Goal: Task Accomplishment & Management: Use online tool/utility

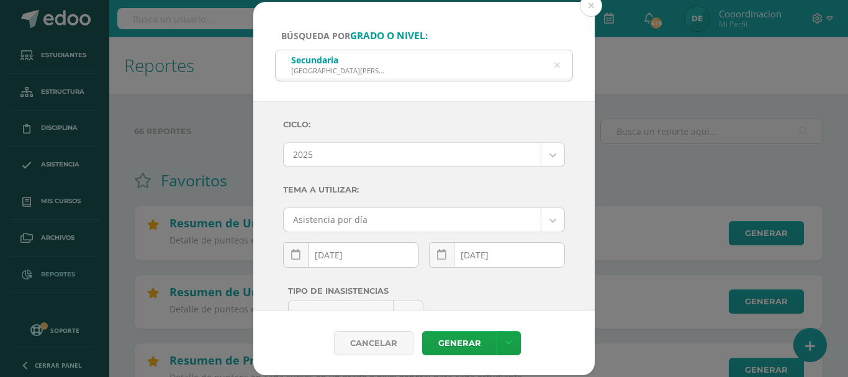
select select "2"
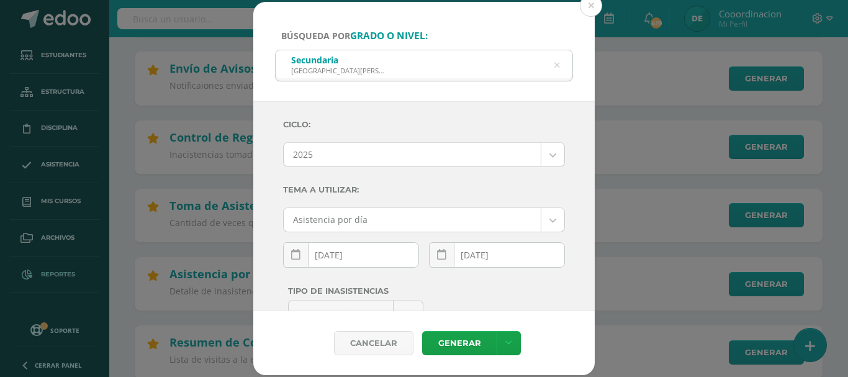
scroll to position [110, 0]
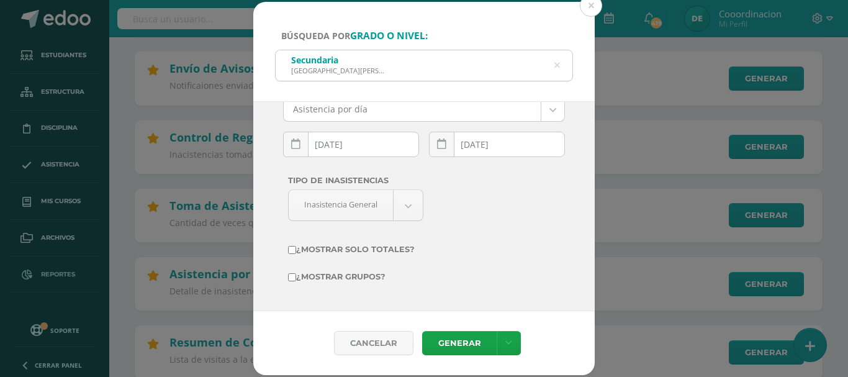
click at [555, 62] on icon at bounding box center [557, 66] width 6 height 32
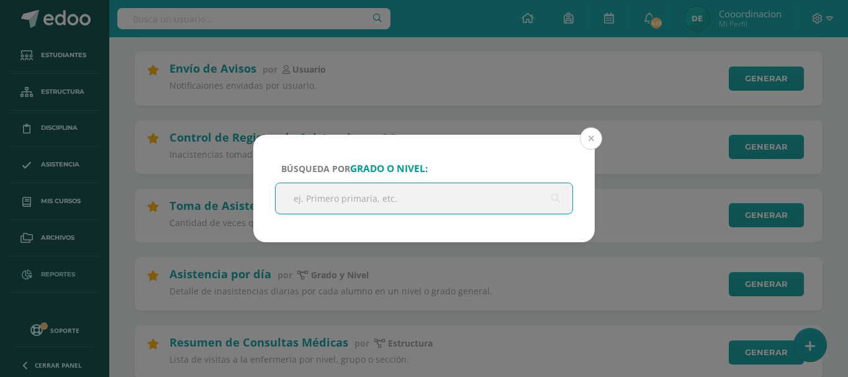
click at [591, 138] on button at bounding box center [591, 138] width 22 height 22
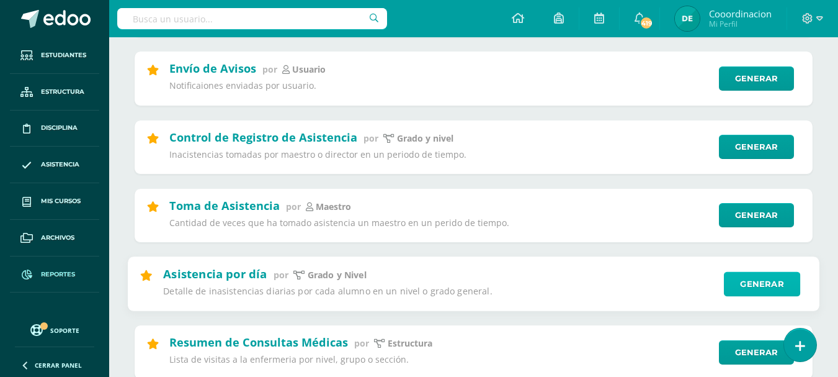
click at [765, 284] on link "Generar" at bounding box center [762, 283] width 76 height 25
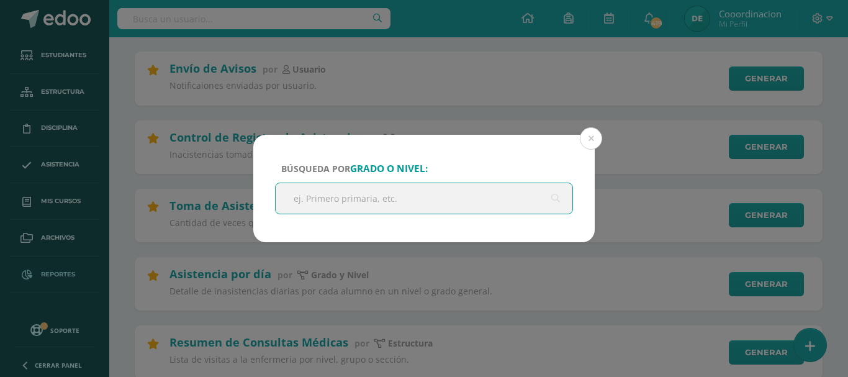
click at [385, 206] on input "text" at bounding box center [424, 198] width 297 height 30
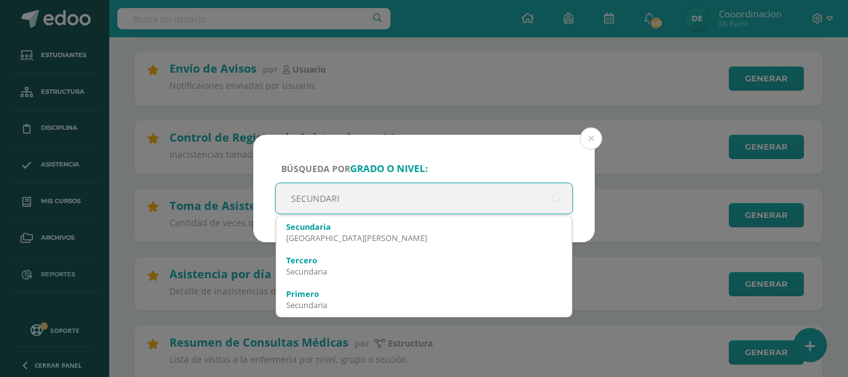
type input "SECUNDARIA"
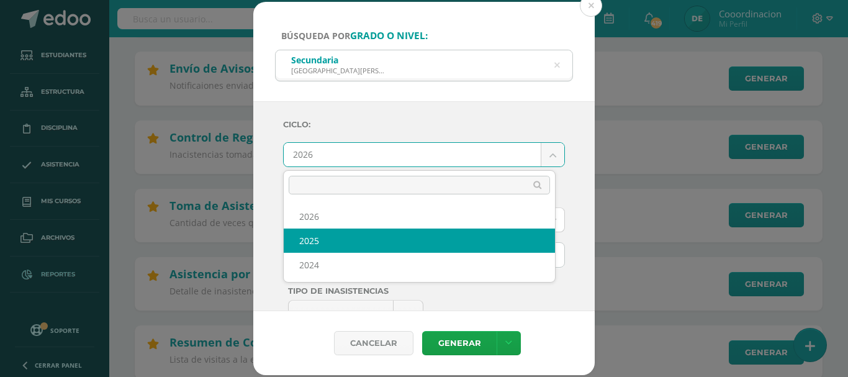
select select "2"
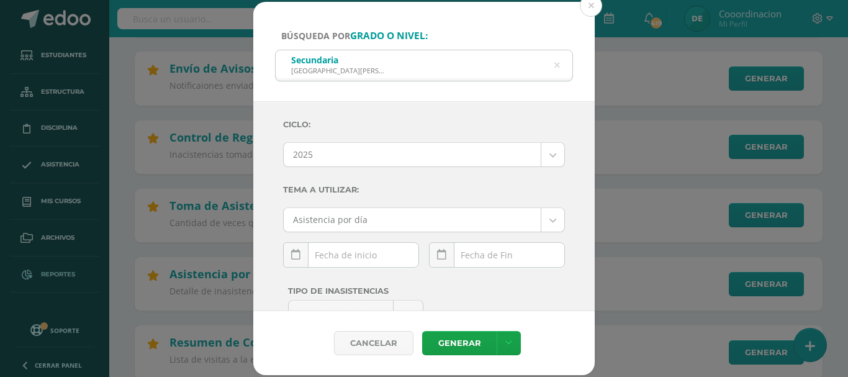
click at [385, 264] on div "[DATE] Mo Tu We Th Fr Sa Su 1 2 3 4 5 6 7 8 9 10 11 12 13 14 15 16 17 18 19 20 …" at bounding box center [351, 259] width 136 height 35
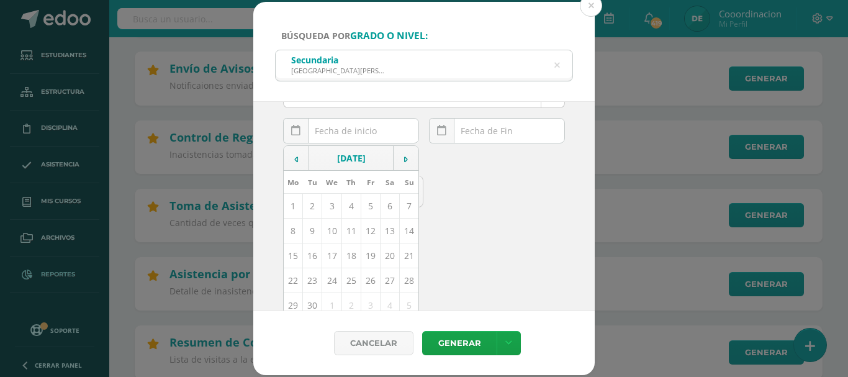
click at [327, 227] on td "10" at bounding box center [331, 230] width 19 height 25
type input "[DATE]"
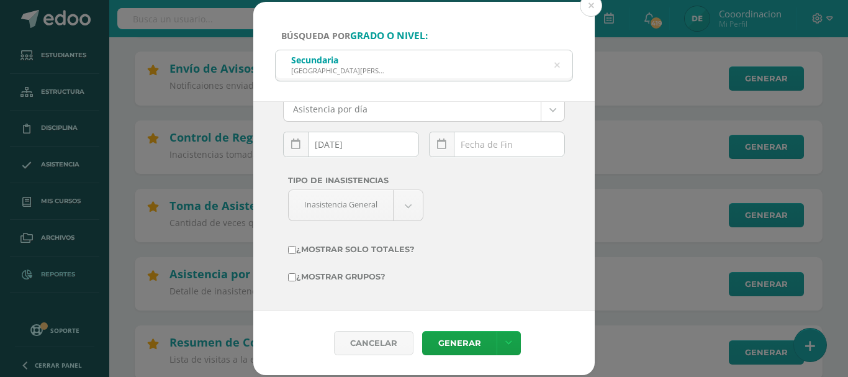
scroll to position [110, 0]
click at [455, 141] on div "[DATE] Mo Tu We Th Fr Sa Su 1 2 3 4 5 6 7 8 9 10 11 12 13 14 15 16 17 18 19 20 …" at bounding box center [497, 149] width 136 height 35
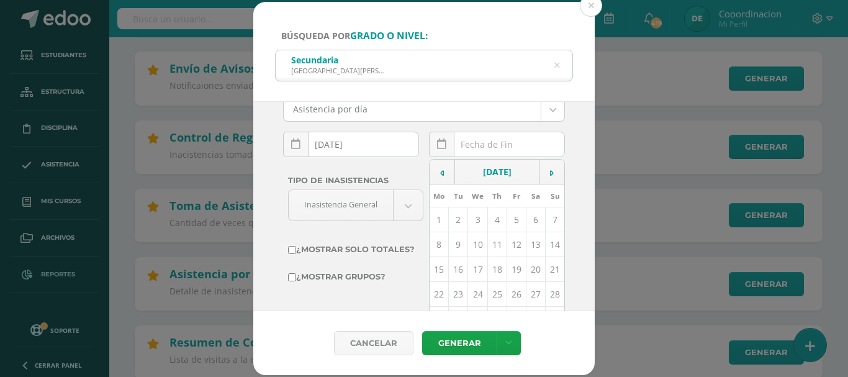
click at [473, 246] on td "10" at bounding box center [477, 244] width 19 height 25
type input "[DATE]"
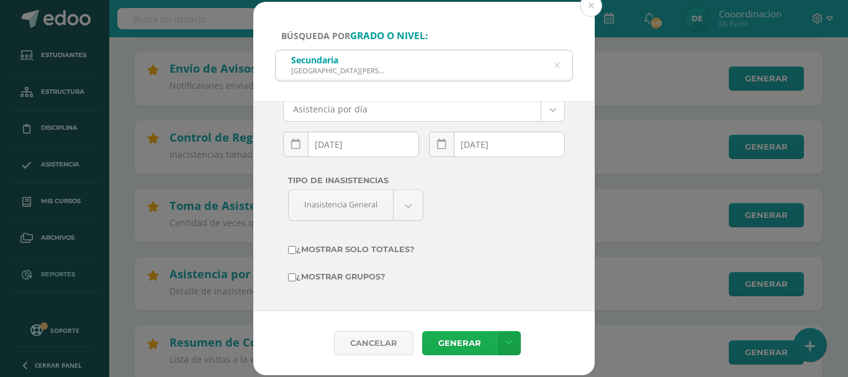
click at [465, 339] on link "Generar" at bounding box center [459, 343] width 74 height 24
click at [591, 5] on button at bounding box center [591, 5] width 22 height 22
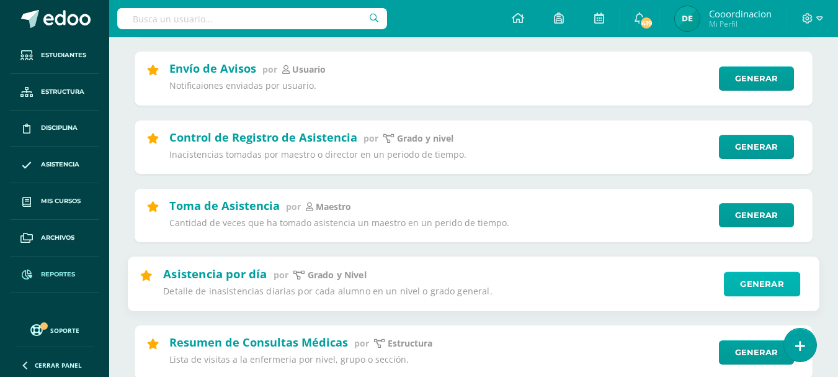
click at [793, 287] on link "Generar" at bounding box center [762, 283] width 76 height 25
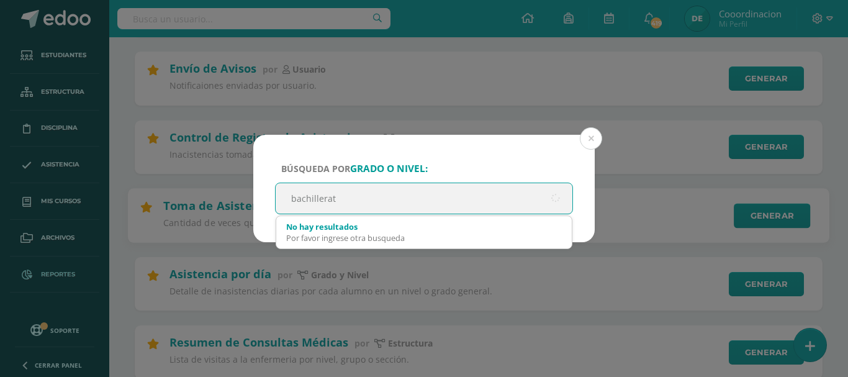
type input "bachillerato"
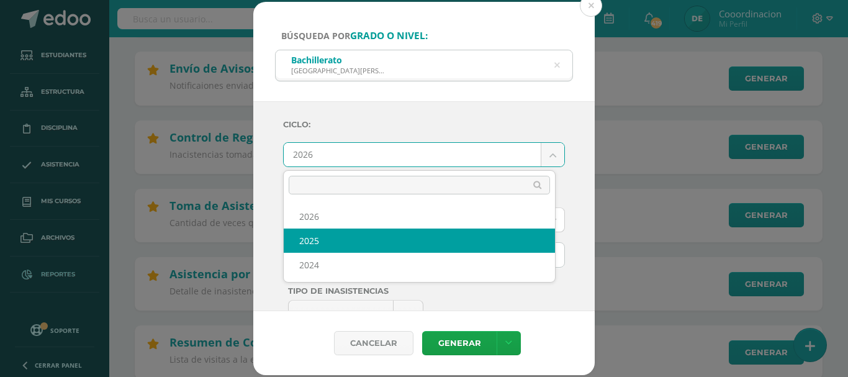
select select "2"
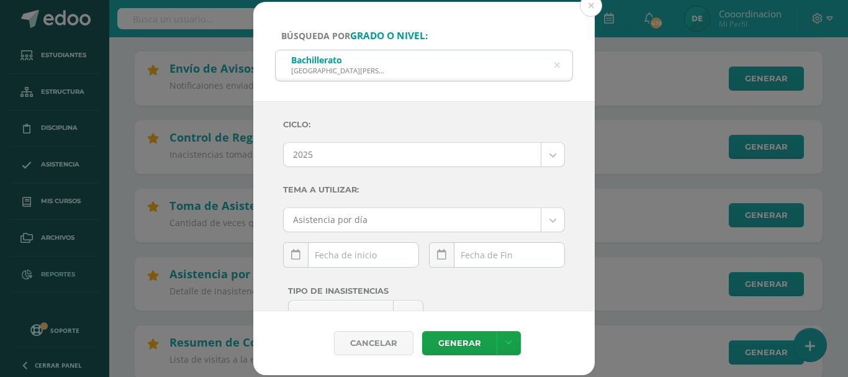
click at [331, 257] on div "[DATE] Mo Tu We Th Fr Sa Su 1 2 3 4 5 6 7 8 9 10 11 12 13 14 15 16 17 18 19 20 …" at bounding box center [351, 259] width 136 height 35
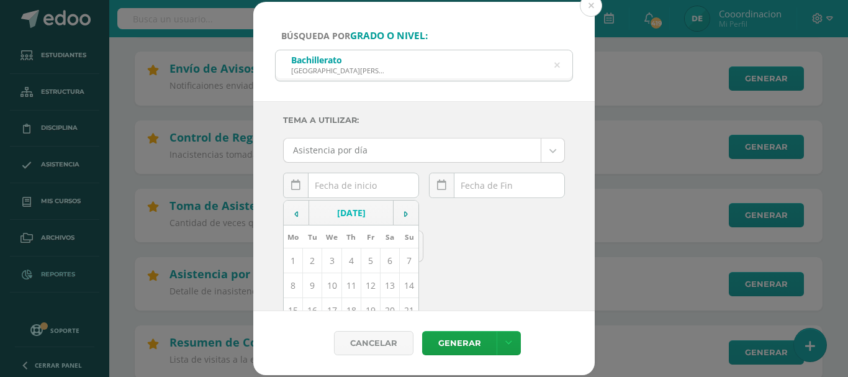
scroll to position [124, 0]
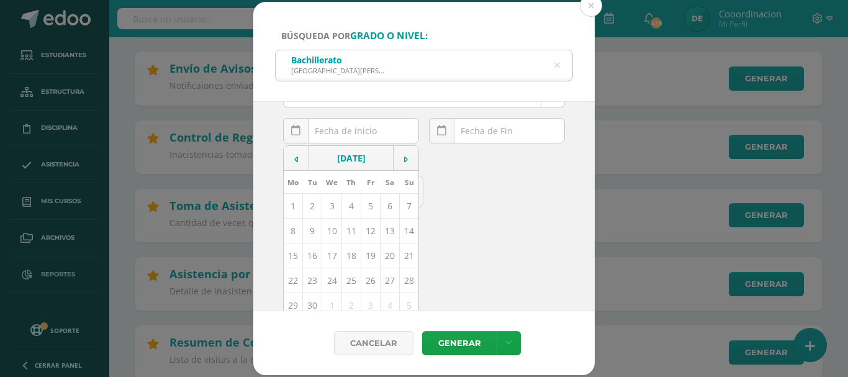
click at [331, 226] on td "10" at bounding box center [331, 230] width 19 height 25
type input "[DATE]"
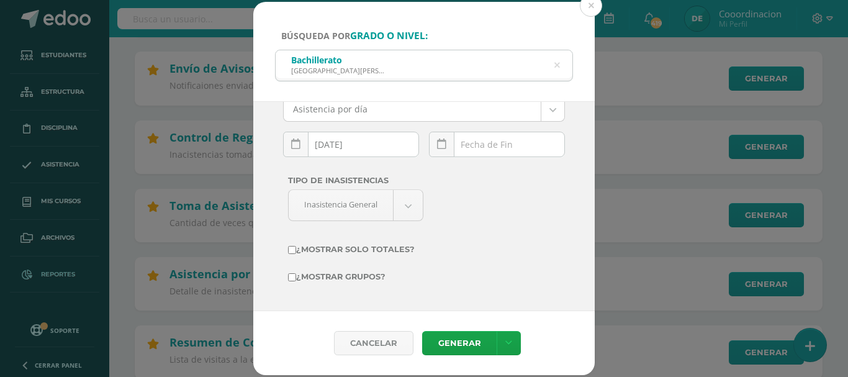
click at [513, 146] on div "[DATE] Mo Tu We Th Fr Sa Su 1 2 3 4 5 6 7 8 9 10 11 12 13 14 15 16 17 18 19 20 …" at bounding box center [497, 149] width 136 height 35
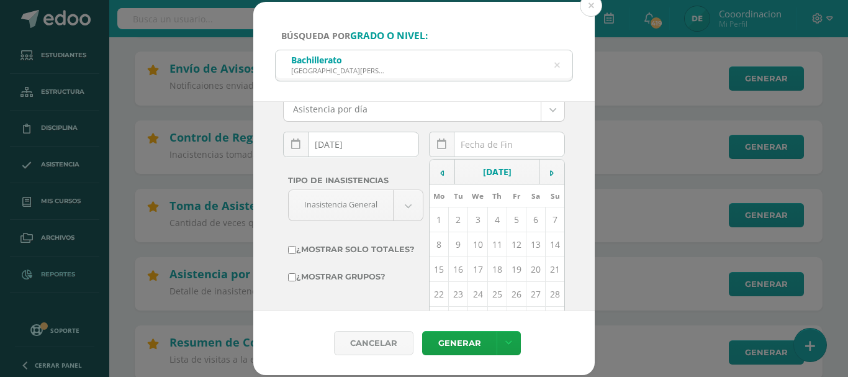
click at [469, 241] on td "10" at bounding box center [477, 244] width 19 height 25
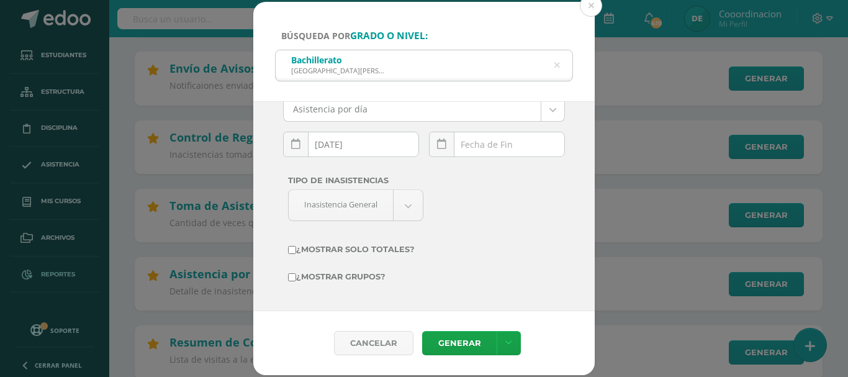
type input "[DATE]"
click at [459, 341] on link "Generar" at bounding box center [459, 343] width 74 height 24
click at [592, 11] on button at bounding box center [591, 5] width 22 height 22
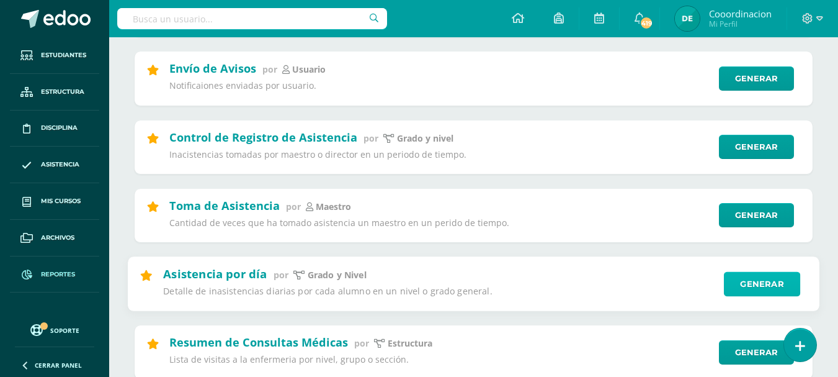
click at [773, 284] on link "Generar" at bounding box center [762, 283] width 76 height 25
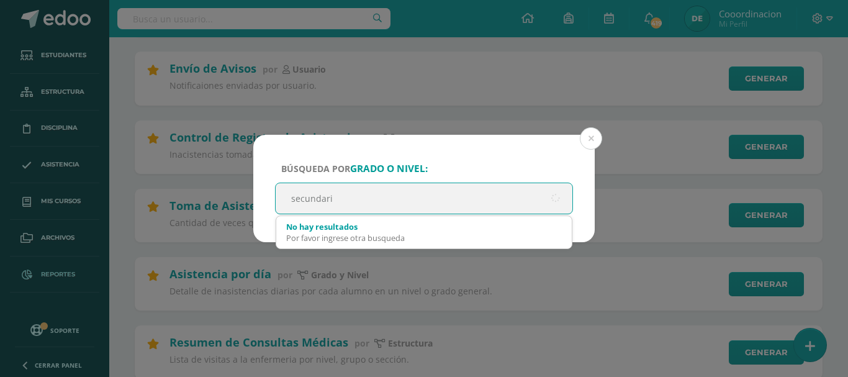
type input "secundaria"
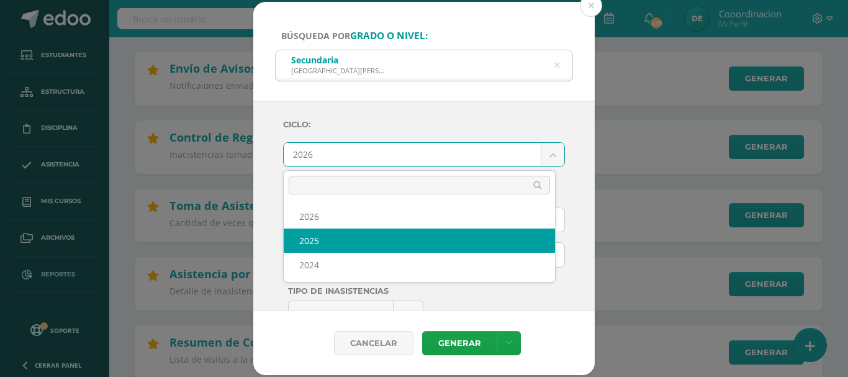
select select "2"
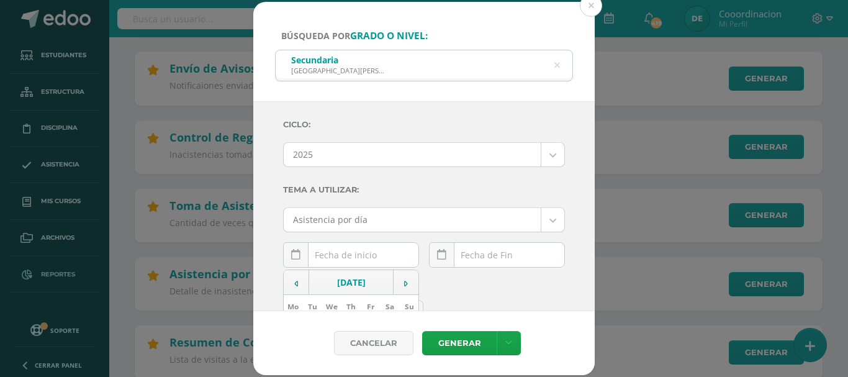
click at [341, 253] on div "[DATE] Mo Tu We Th Fr Sa Su 1 2 3 4 5 6 7 8 9 10 11 12 13 14 15 16 17 18 19 20 …" at bounding box center [351, 259] width 136 height 35
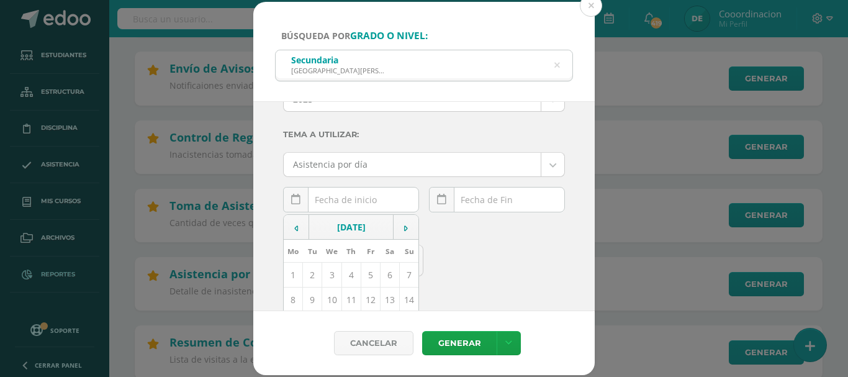
scroll to position [62, 0]
click at [330, 295] on td "10" at bounding box center [331, 293] width 19 height 25
type input "[DATE]"
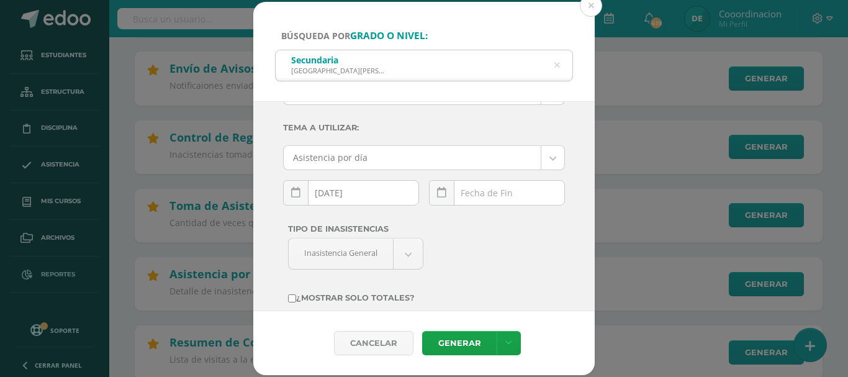
click at [506, 195] on div "[DATE] Mo Tu We Th Fr Sa Su 1 2 3 4 5 6 7 8 9 10 11 12 13 14 15 16 17 18 19 20 …" at bounding box center [497, 197] width 136 height 35
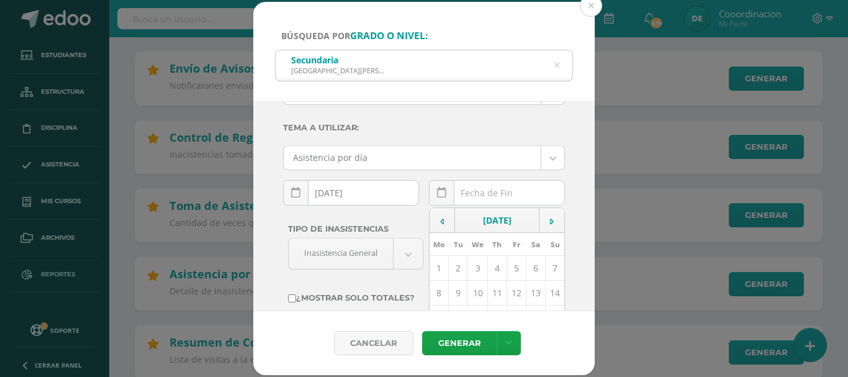
click at [474, 291] on td "10" at bounding box center [477, 293] width 19 height 25
type input "[DATE]"
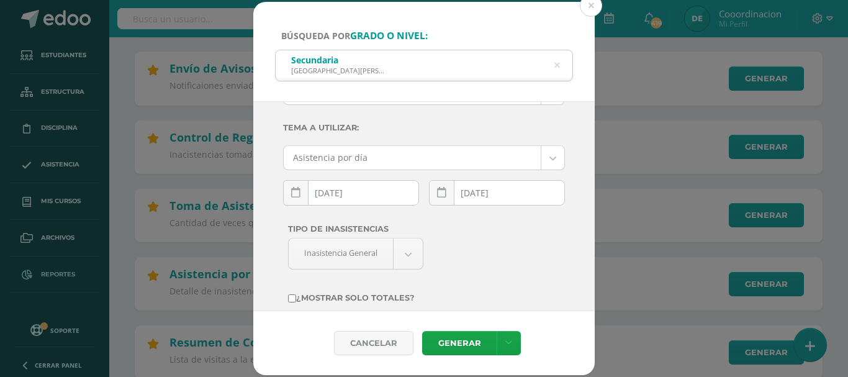
scroll to position [110, 0]
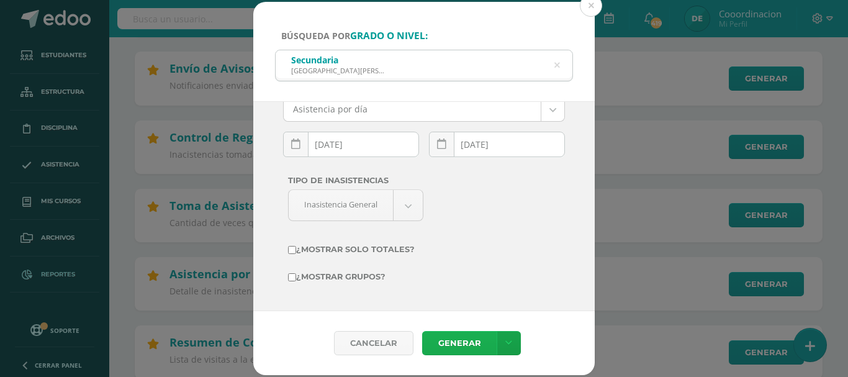
click at [454, 341] on link "Generar" at bounding box center [459, 343] width 74 height 24
click at [594, 6] on button at bounding box center [591, 5] width 22 height 22
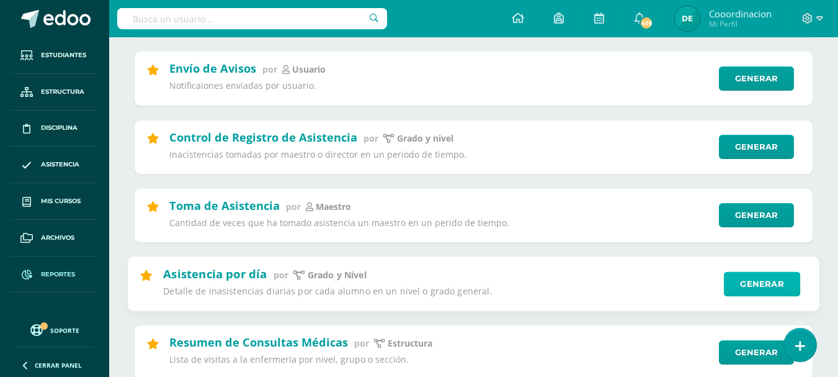
click at [752, 285] on link "Generar" at bounding box center [762, 283] width 76 height 25
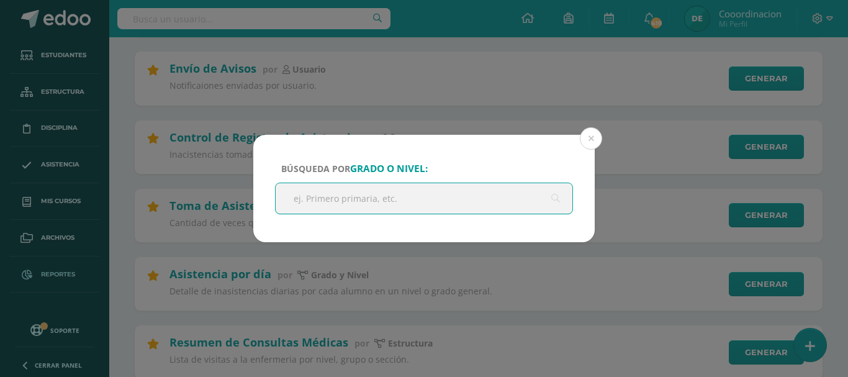
click at [379, 203] on input "text" at bounding box center [424, 198] width 297 height 30
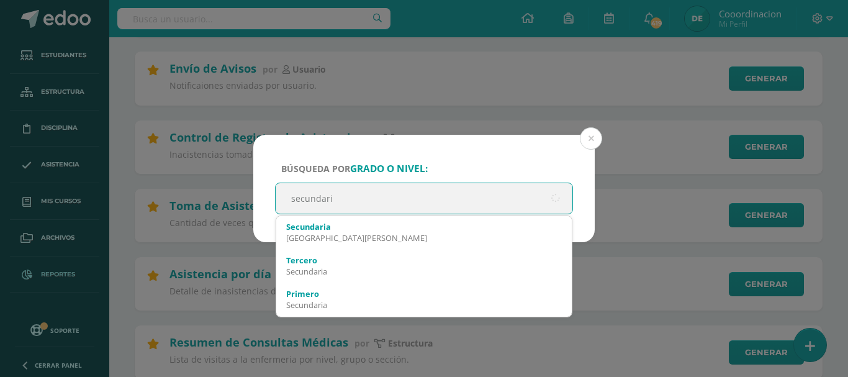
type input "secundaria"
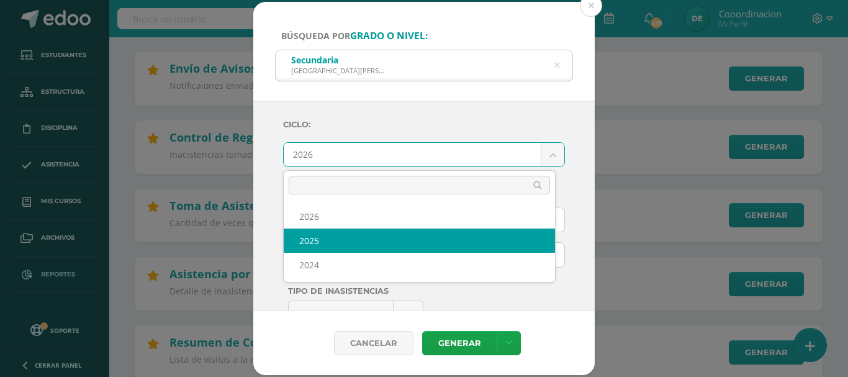
select select "2"
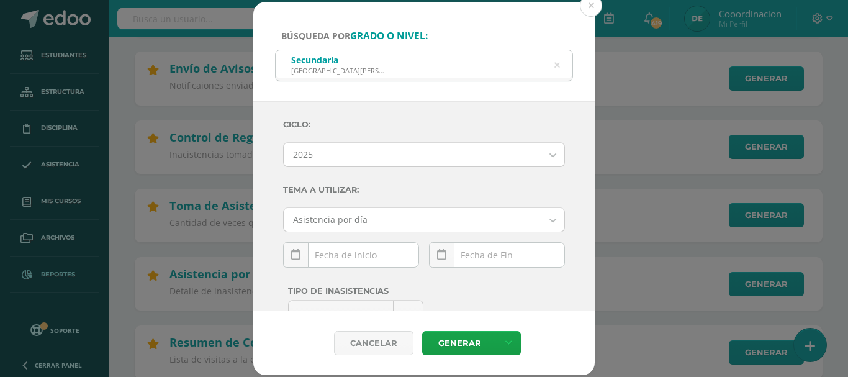
click at [417, 259] on div "[DATE] Mo Tu We Th Fr Sa Su 1 2 3 4 5 6 7 8 9 10 11 12 13 14 15 16 17 18 19 20 …" at bounding box center [351, 259] width 146 height 35
click at [370, 244] on input "text" at bounding box center [351, 255] width 135 height 24
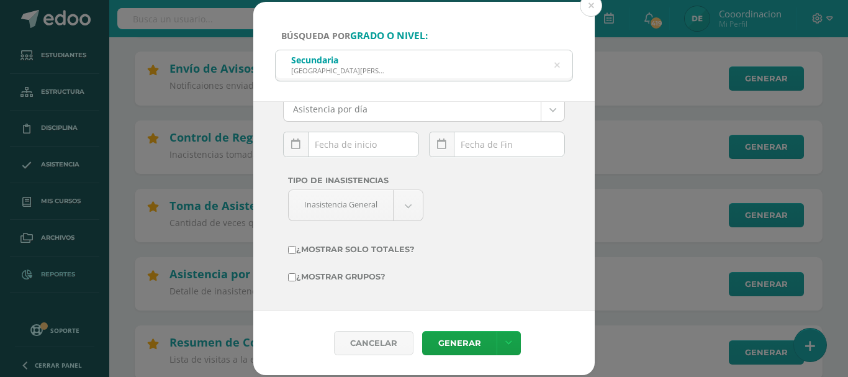
click at [348, 150] on input "text" at bounding box center [351, 144] width 135 height 24
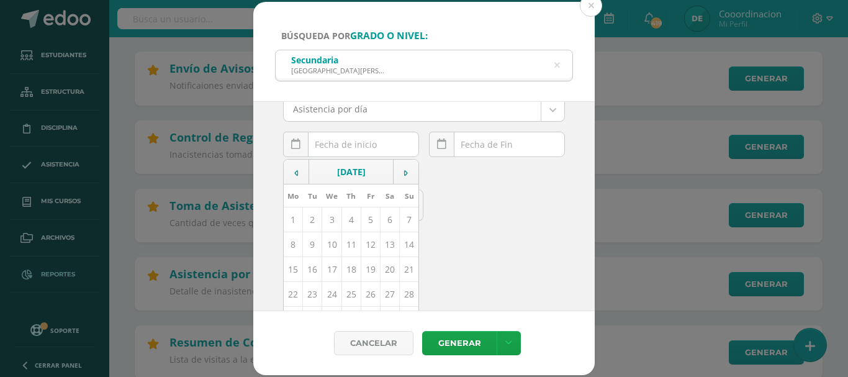
click at [328, 245] on td "10" at bounding box center [331, 244] width 19 height 25
type input "[DATE]"
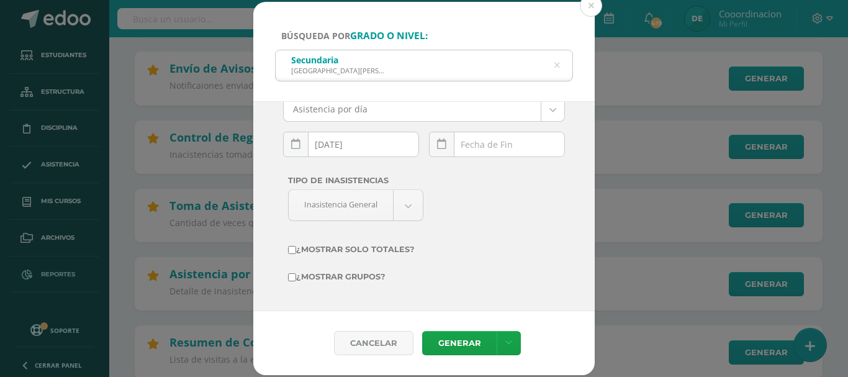
click at [485, 150] on div "[DATE] Mo Tu We Th Fr Sa Su 1 2 3 4 5 6 7 8 9 10 11 12 13 14 15 16 17 18 19 20 …" at bounding box center [497, 149] width 136 height 35
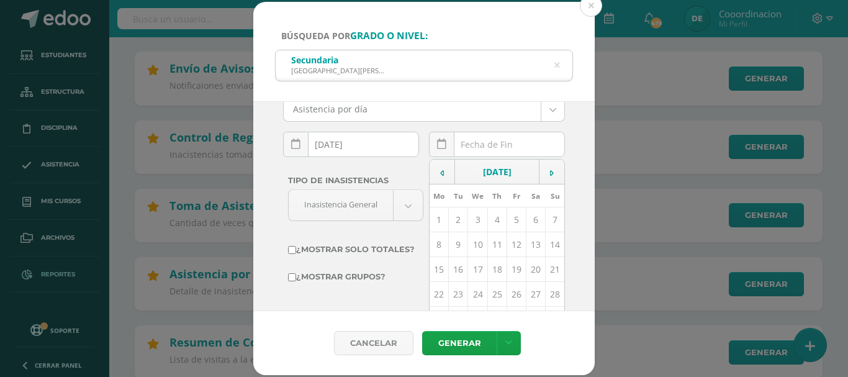
click at [473, 241] on td "10" at bounding box center [477, 244] width 19 height 25
type input "[DATE]"
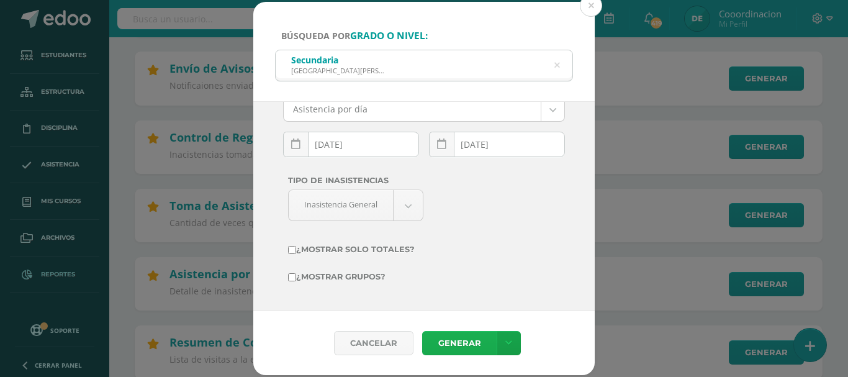
click at [461, 340] on link "Generar" at bounding box center [459, 343] width 74 height 24
